Goal: Information Seeking & Learning: Stay updated

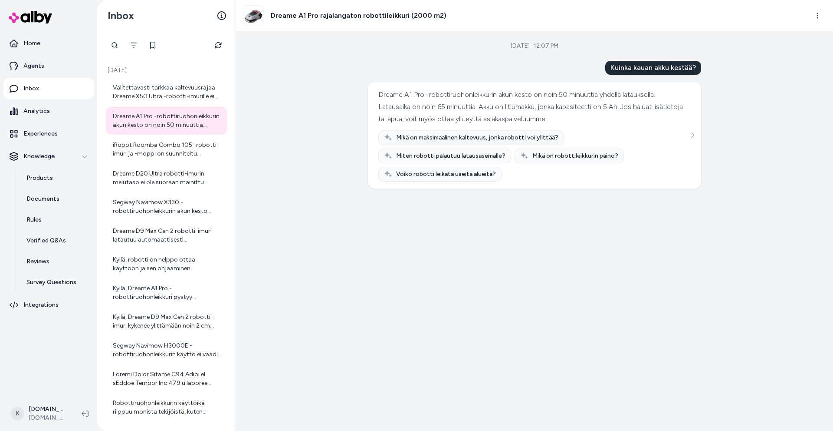
drag, startPoint x: 220, startPoint y: 49, endPoint x: 229, endPoint y: 46, distance: 9.1
click at [220, 49] on button "Refresh" at bounding box center [218, 44] width 17 height 17
click at [212, 46] on button "Refresh" at bounding box center [218, 44] width 17 height 17
click at [200, 87] on div "Valitettavasti tarkkaa kaltevuusrajaa Dreame X50 Ultra -robotti-imurille ei ole…" at bounding box center [167, 91] width 109 height 17
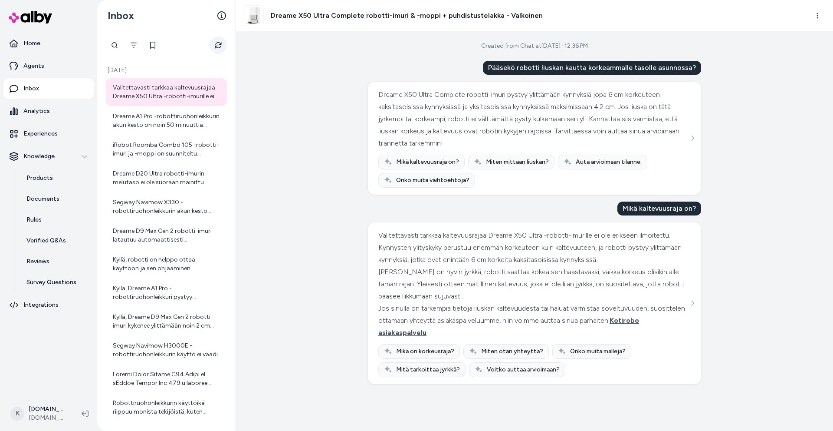
click at [210, 47] on button "Refresh" at bounding box center [218, 44] width 17 height 17
click at [207, 41] on div at bounding box center [166, 44] width 121 height 17
drag, startPoint x: 214, startPoint y: 42, endPoint x: 207, endPoint y: 37, distance: 9.0
click at [214, 42] on button "Refresh" at bounding box center [218, 44] width 17 height 17
click at [219, 47] on icon "Refresh" at bounding box center [218, 44] width 9 height 9
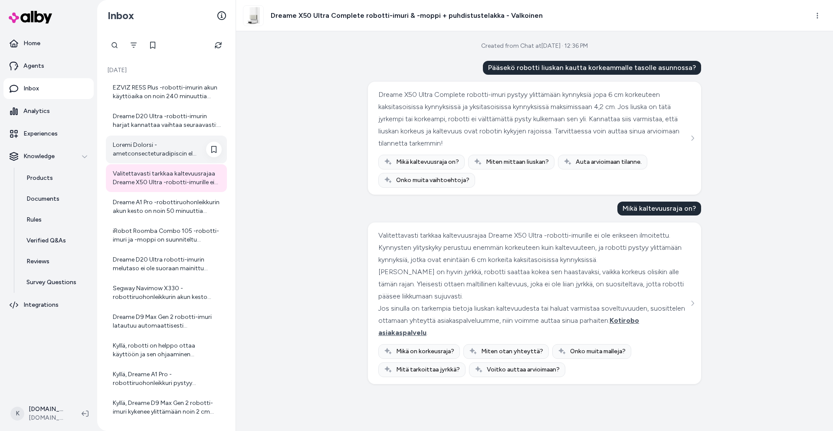
click at [145, 146] on div at bounding box center [167, 149] width 109 height 17
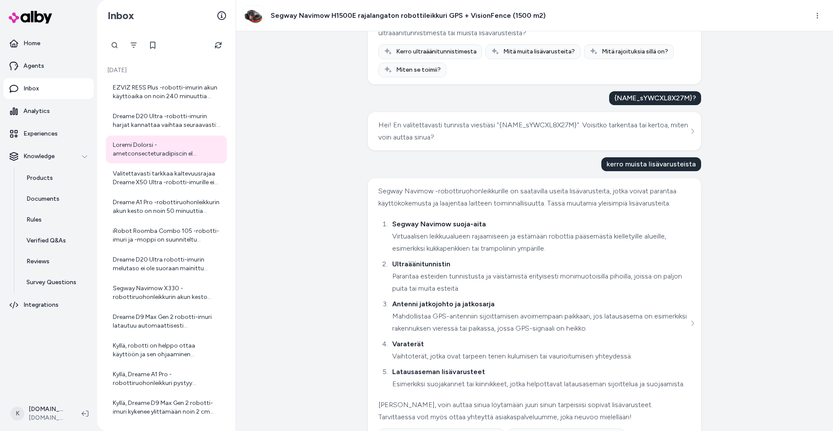
scroll to position [481, 0]
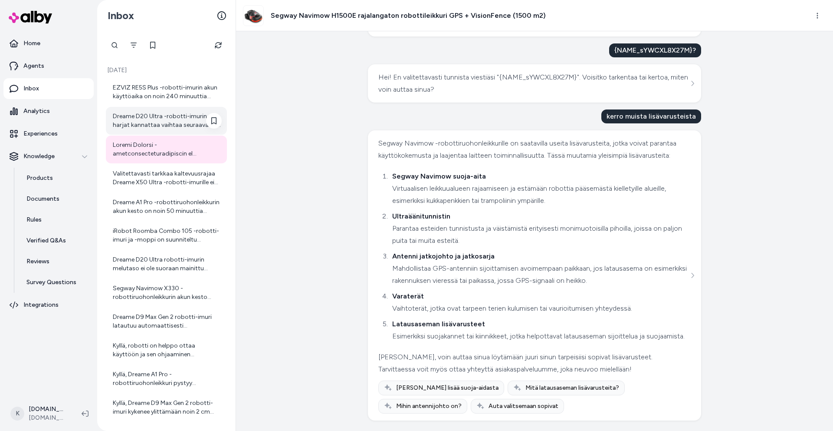
click at [185, 113] on div "Dreame D20 Ultra -robotti-imurin harjat kannattaa vaihtaa seuraavasti: - Päähar…" at bounding box center [167, 120] width 109 height 17
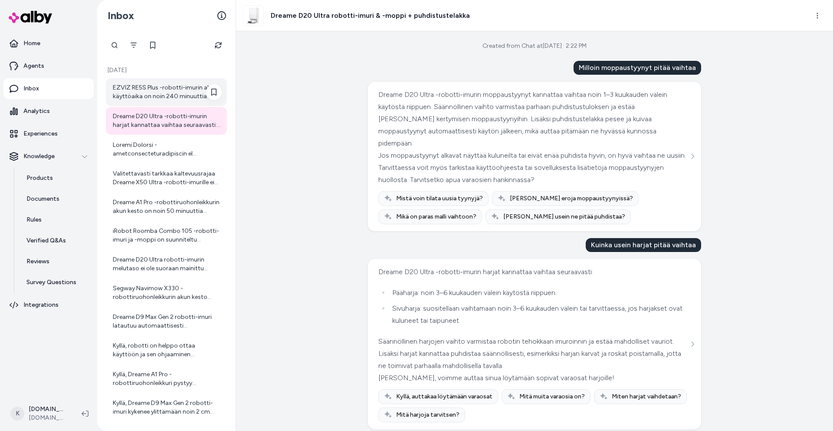
click at [185, 89] on div "EZVIZ RE5S Plus -robotti-imurin akun käyttöaika on noin 240 minuuttia (Quiet-ti…" at bounding box center [167, 91] width 109 height 17
